Goal: Task Accomplishment & Management: Use online tool/utility

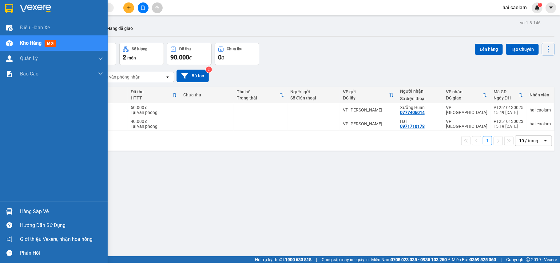
click at [39, 211] on div "Hàng sắp về" at bounding box center [61, 211] width 83 height 9
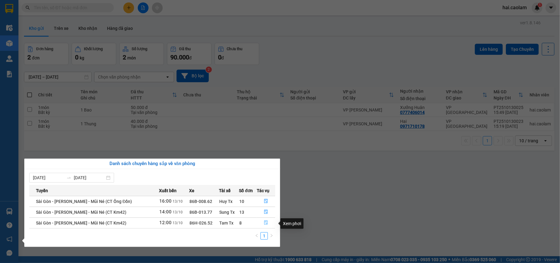
click at [264, 223] on icon "file-done" at bounding box center [266, 222] width 4 height 4
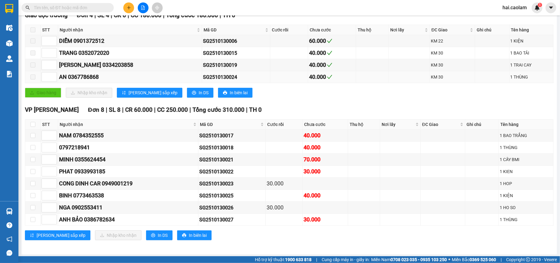
scroll to position [116, 0]
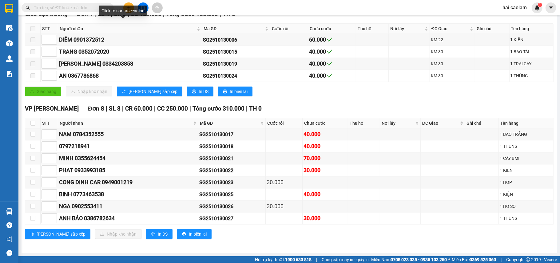
click at [89, 9] on input "text" at bounding box center [70, 7] width 73 height 7
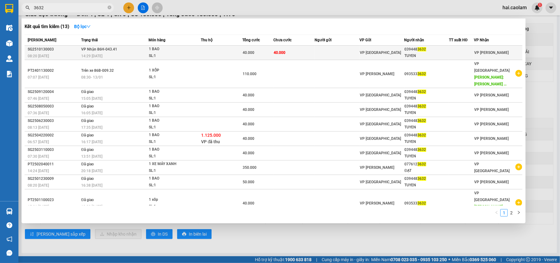
type input "3632"
click at [309, 51] on td "40.000" at bounding box center [293, 53] width 41 height 14
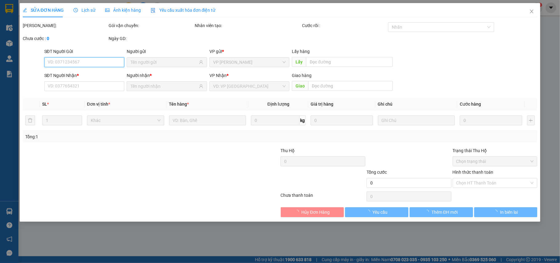
type input "0394483632"
type input "TUYEN"
type input "40.000"
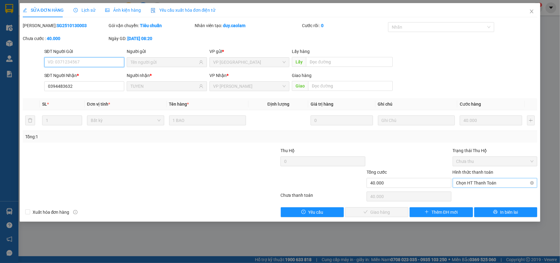
click at [490, 183] on span "Chọn HT Thanh Toán" at bounding box center [494, 182] width 77 height 9
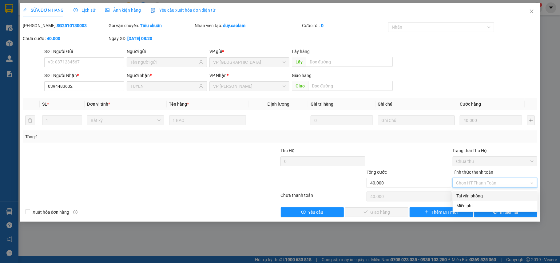
click at [475, 192] on div "Tại văn phòng" at bounding box center [494, 195] width 77 height 7
type input "0"
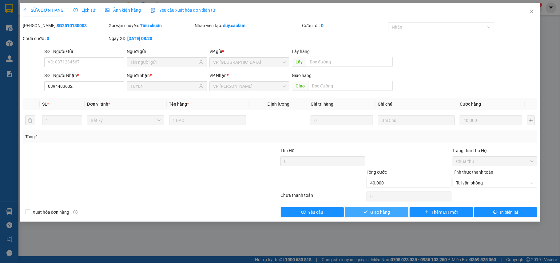
click at [387, 214] on span "Giao hàng" at bounding box center [380, 212] width 20 height 7
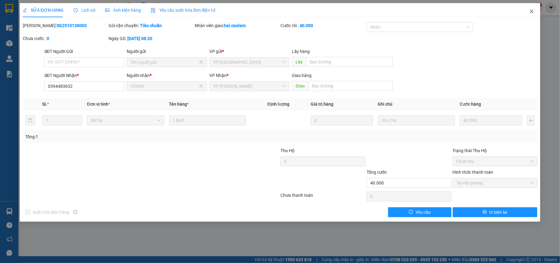
click at [534, 10] on icon "close" at bounding box center [531, 11] width 5 height 5
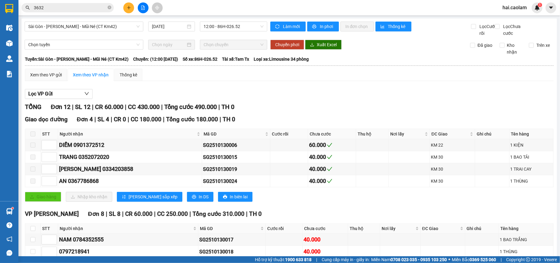
click at [55, 11] on div "Kết quả tìm kiếm ( 13 ) Bộ lọc Mã ĐH Trạng thái Món hàng Thu hộ Tổng cước Chưa …" at bounding box center [60, 7] width 120 height 11
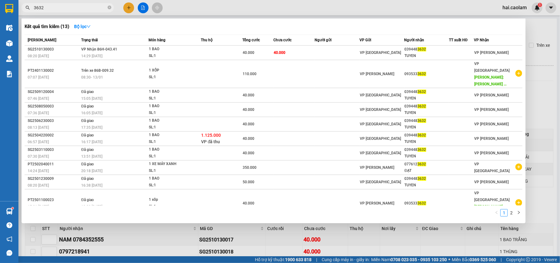
click at [55, 10] on input "3632" at bounding box center [70, 7] width 73 height 7
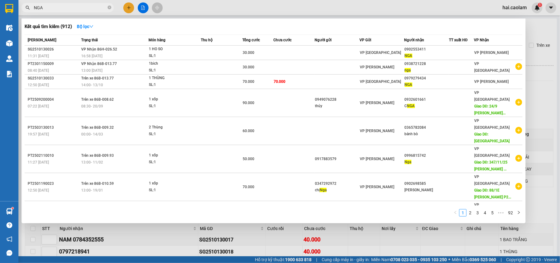
click at [77, 6] on input "NGA" at bounding box center [70, 7] width 73 height 7
type input "A"
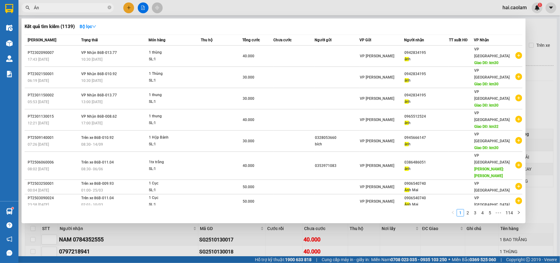
type input "Á"
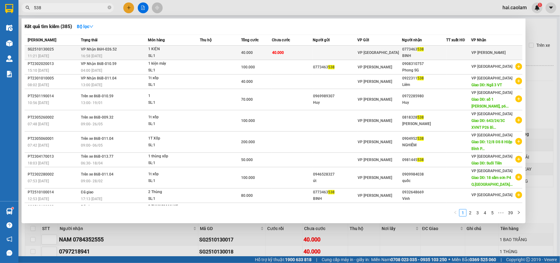
type input "538"
click at [284, 50] on span "40.000" at bounding box center [278, 52] width 12 height 4
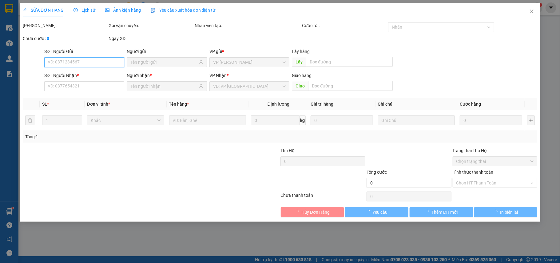
type input "0773463538"
type input "BINH"
type input "40.000"
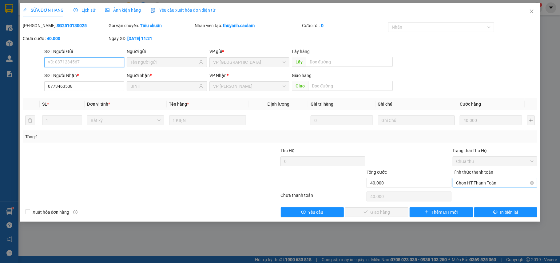
click at [482, 185] on span "Chọn HT Thanh Toán" at bounding box center [494, 182] width 77 height 9
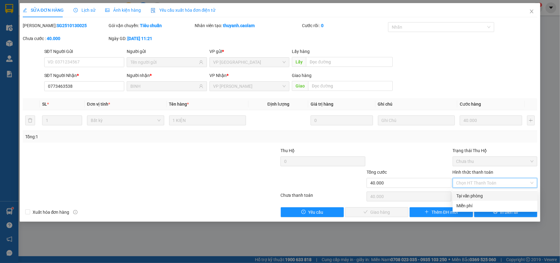
click at [476, 193] on div "Tại văn phòng" at bounding box center [494, 195] width 77 height 7
type input "0"
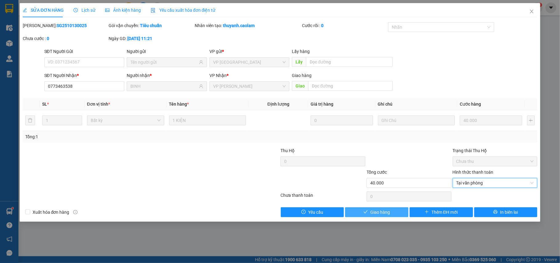
click at [385, 212] on span "Giao hàng" at bounding box center [380, 212] width 20 height 7
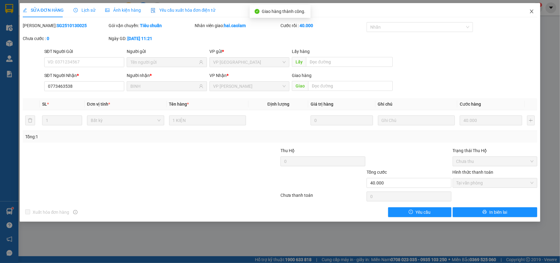
click at [530, 9] on span "Close" at bounding box center [531, 11] width 17 height 17
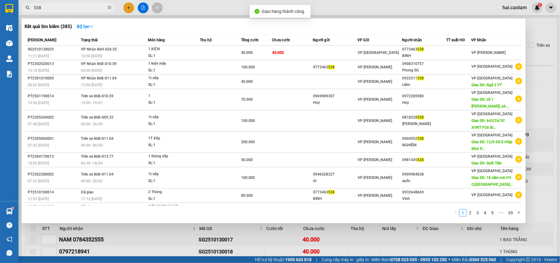
click at [55, 9] on input "538" at bounding box center [70, 7] width 73 height 7
type input "A"
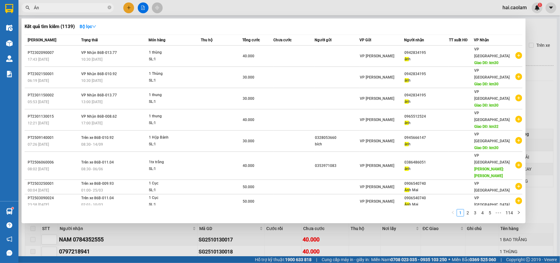
type input "Á"
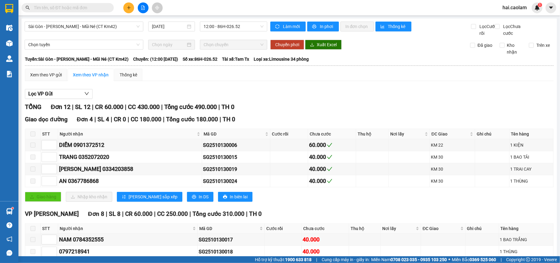
click at [84, 10] on input "text" at bounding box center [70, 7] width 73 height 7
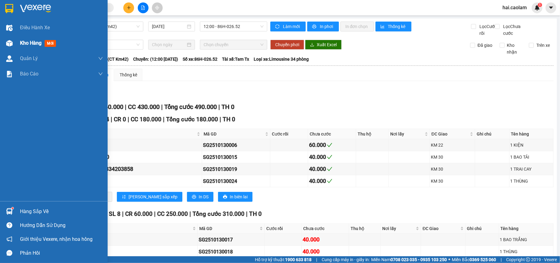
click at [36, 40] on span "Kho hàng" at bounding box center [31, 43] width 22 height 6
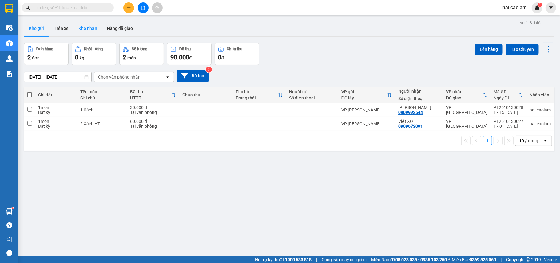
click at [86, 28] on button "Kho nhận" at bounding box center [87, 28] width 29 height 15
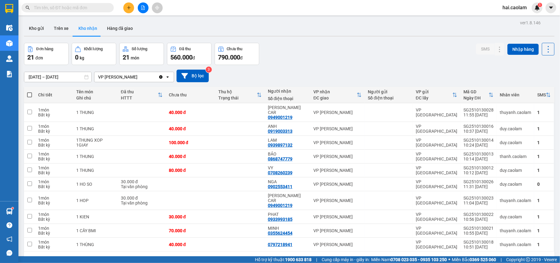
scroll to position [28, 0]
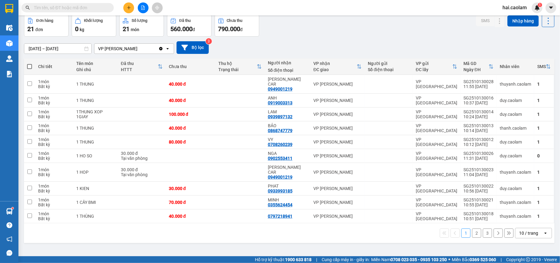
click at [472, 228] on button "2" at bounding box center [476, 232] width 9 height 9
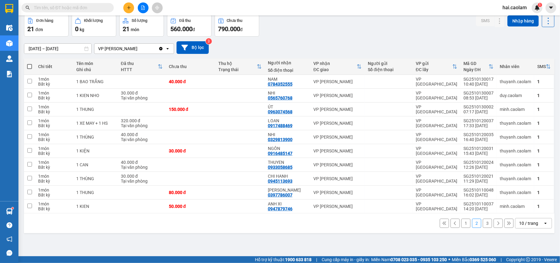
click at [463, 227] on button "1" at bounding box center [465, 222] width 9 height 9
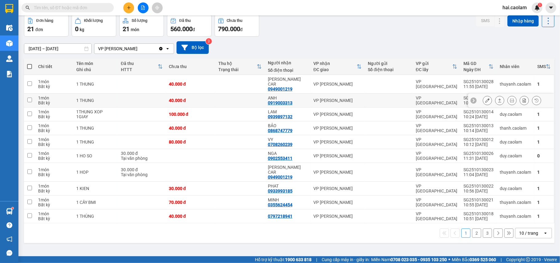
click at [132, 94] on td at bounding box center [142, 100] width 48 height 14
checkbox input "true"
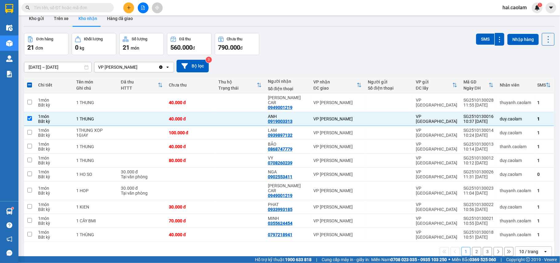
scroll to position [0, 0]
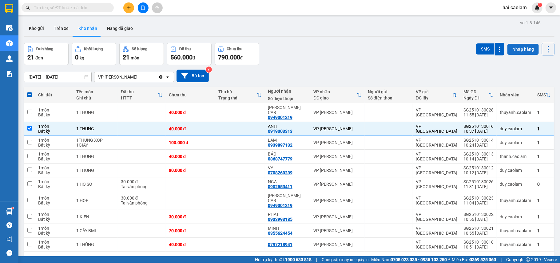
click at [516, 50] on button "Nhập hàng" at bounding box center [522, 49] width 31 height 11
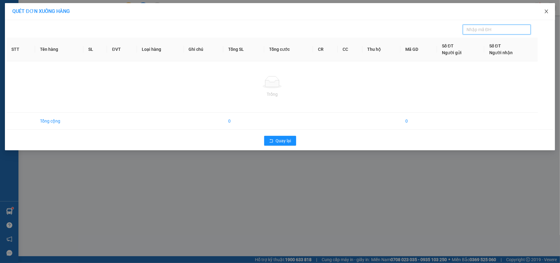
click at [546, 12] on icon "close" at bounding box center [546, 12] width 3 height 4
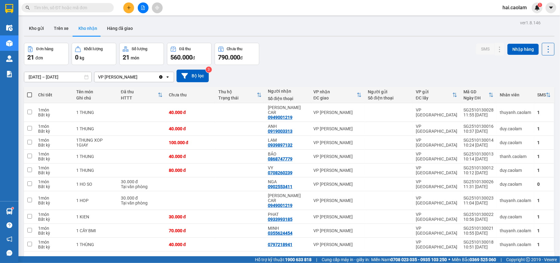
click at [86, 5] on input "text" at bounding box center [70, 7] width 73 height 7
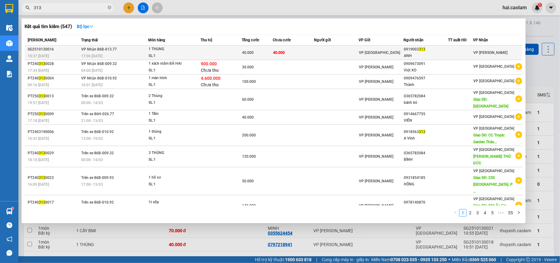
type input "313"
click at [317, 54] on td at bounding box center [336, 53] width 45 height 14
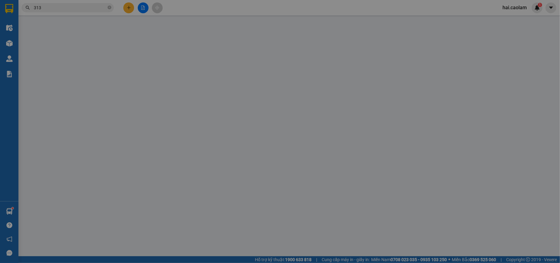
type input "0919003313"
type input "ANH"
type input "40.000"
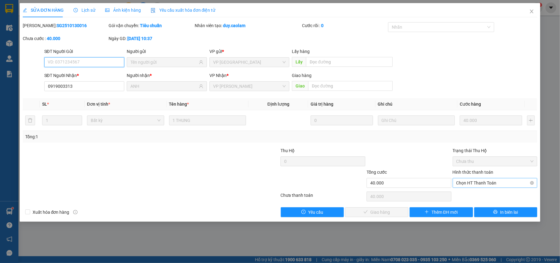
click at [486, 184] on span "Chọn HT Thanh Toán" at bounding box center [494, 182] width 77 height 9
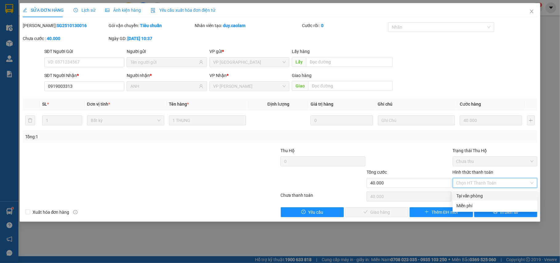
click at [476, 194] on div "Tại văn phòng" at bounding box center [494, 195] width 77 height 7
type input "0"
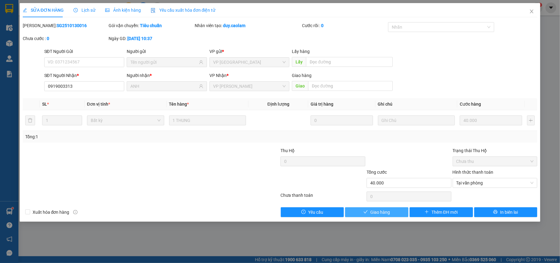
click at [384, 213] on span "Giao hàng" at bounding box center [380, 212] width 20 height 7
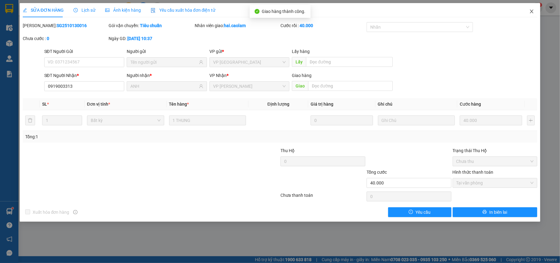
click at [530, 10] on icon "close" at bounding box center [531, 11] width 5 height 5
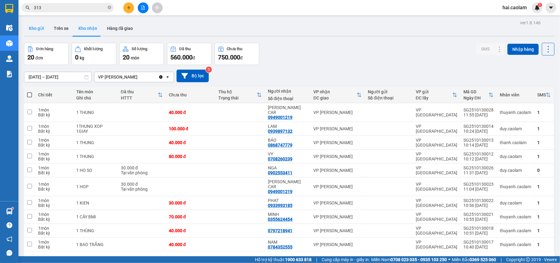
click at [44, 31] on button "Kho gửi" at bounding box center [36, 28] width 25 height 15
